Goal: Navigation & Orientation: Find specific page/section

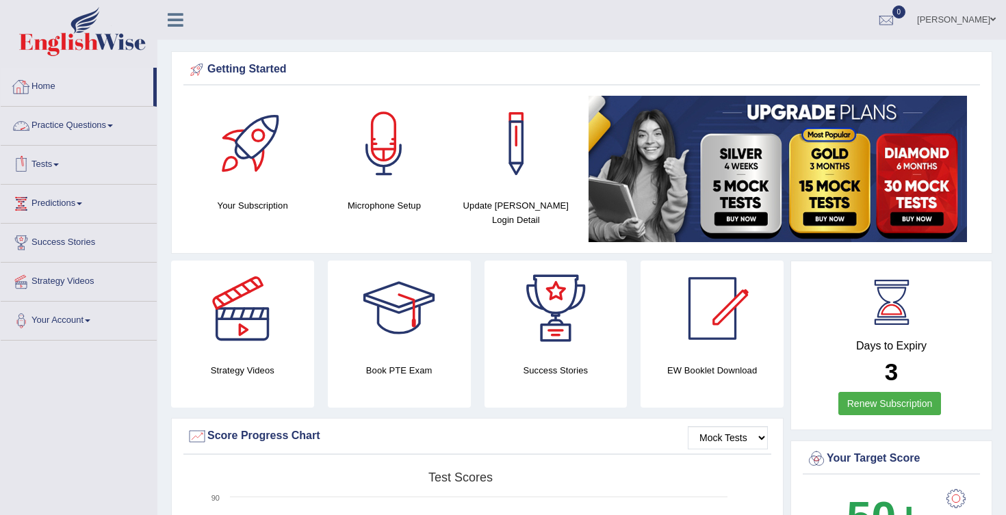
click at [53, 87] on link "Home" at bounding box center [77, 85] width 153 height 34
click at [53, 92] on link "Home" at bounding box center [77, 85] width 153 height 34
click at [33, 88] on link "Home" at bounding box center [77, 85] width 153 height 34
click at [46, 79] on link "Home" at bounding box center [77, 85] width 153 height 34
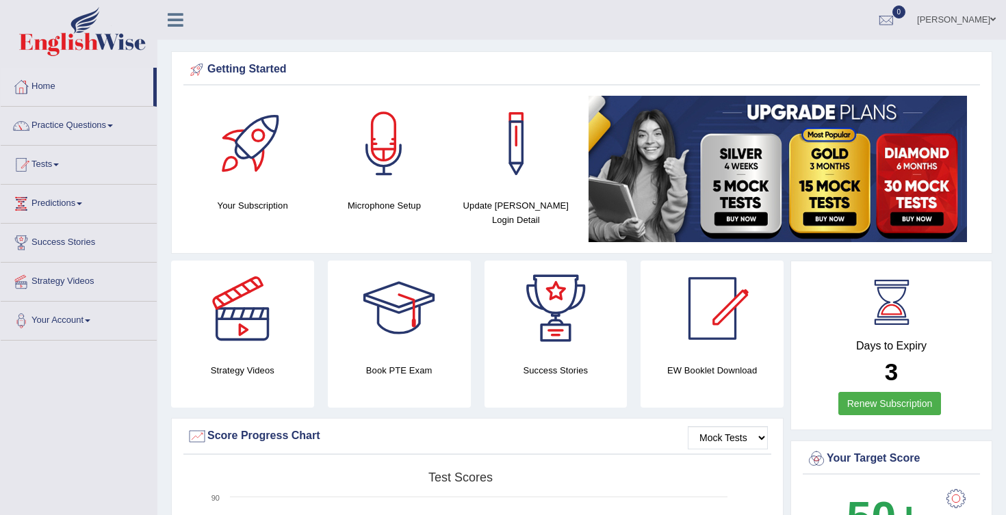
click at [44, 83] on link "Home" at bounding box center [77, 85] width 153 height 34
